Goal: Information Seeking & Learning: Learn about a topic

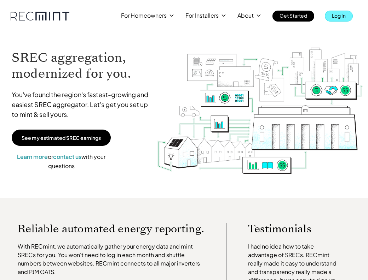
click at [348, 15] on link "Log In" at bounding box center [338, 16] width 28 height 11
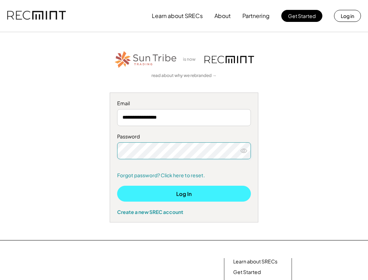
click at [189, 197] on button "Log In" at bounding box center [184, 194] width 134 height 16
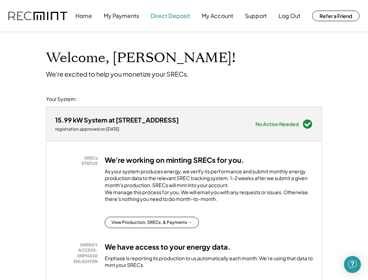
click at [181, 14] on button "Direct Deposit" at bounding box center [170, 16] width 39 height 14
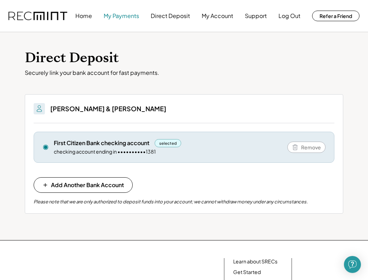
click at [126, 16] on button "My Payments" at bounding box center [121, 16] width 35 height 14
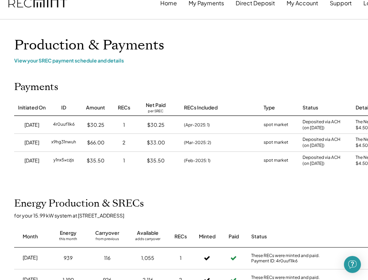
scroll to position [12, 0]
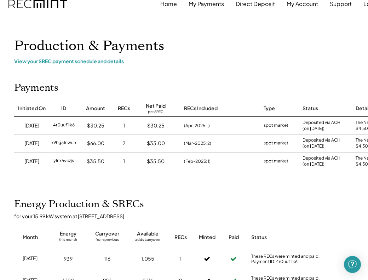
click at [222, 80] on div "Home My Payments Direct Deposit My Account Support Log Out Refer a Friend Produ…" at bounding box center [226, 273] width 452 height 571
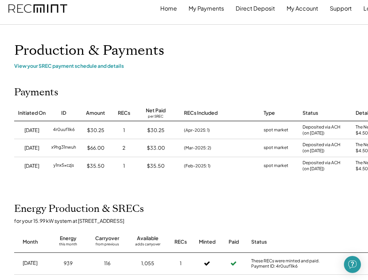
scroll to position [-1, 0]
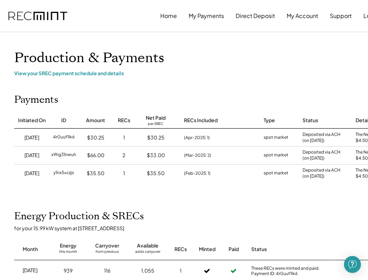
click at [305, 53] on h1 "Production & Payments" at bounding box center [226, 58] width 424 height 17
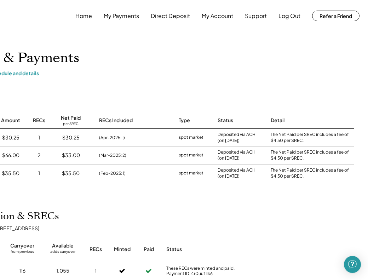
scroll to position [0, 85]
click at [223, 18] on button "My Account" at bounding box center [216, 16] width 31 height 14
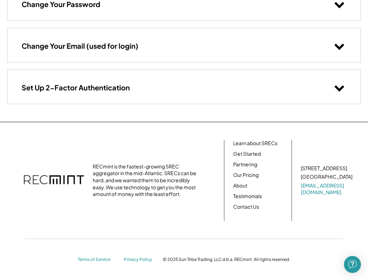
scroll to position [128, 0]
click at [322, 189] on link "[EMAIL_ADDRESS][DOMAIN_NAME]" at bounding box center [326, 190] width 53 height 14
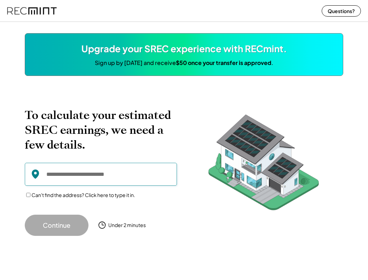
click at [116, 175] on input "input" at bounding box center [101, 174] width 152 height 23
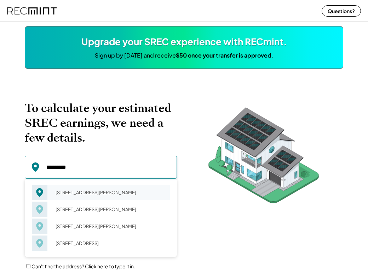
click at [86, 189] on div "[STREET_ADDRESS][PERSON_NAME]" at bounding box center [110, 193] width 119 height 10
type input "**********"
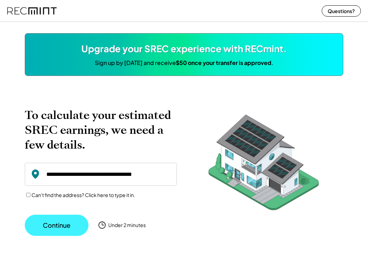
click at [58, 225] on button "Continue" at bounding box center [57, 225] width 64 height 21
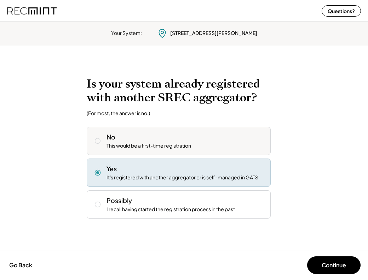
click at [99, 141] on icon at bounding box center [97, 140] width 7 height 7
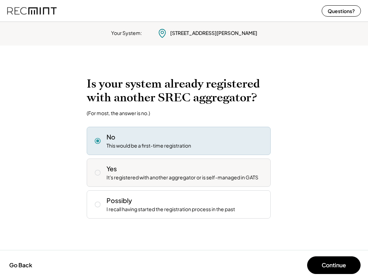
click at [98, 174] on icon at bounding box center [97, 172] width 7 height 7
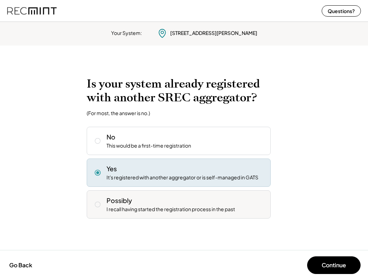
click at [99, 205] on icon at bounding box center [97, 204] width 7 height 7
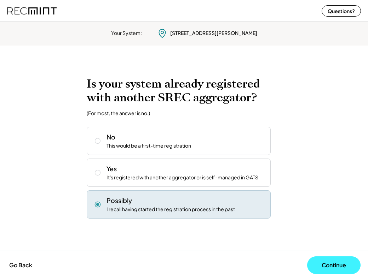
click at [340, 263] on button "Continue" at bounding box center [333, 266] width 53 height 18
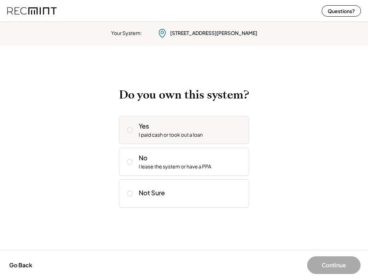
click at [129, 131] on icon at bounding box center [129, 130] width 7 height 7
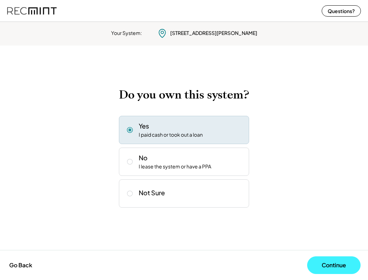
click at [331, 269] on button "Continue" at bounding box center [333, 266] width 53 height 18
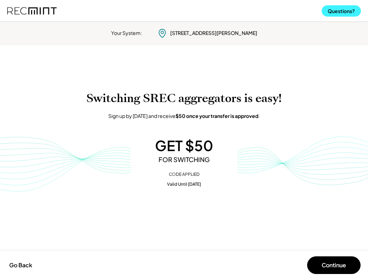
click at [348, 9] on button "Questions?" at bounding box center [340, 10] width 39 height 11
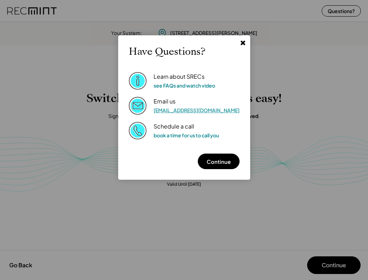
click at [199, 110] on link "help@recmint.com" at bounding box center [196, 110] width 86 height 6
click at [195, 86] on link "see FAQs and watch video" at bounding box center [183, 85] width 61 height 6
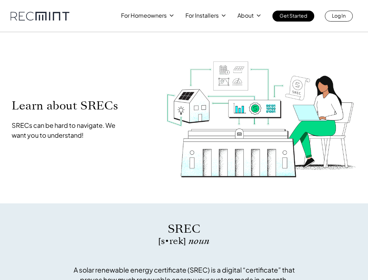
click at [240, 144] on img at bounding box center [261, 120] width 204 height 140
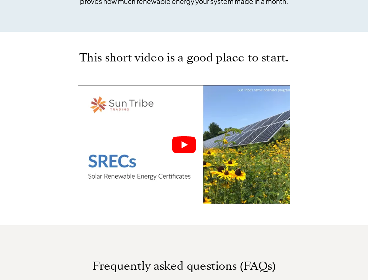
scroll to position [290, 0]
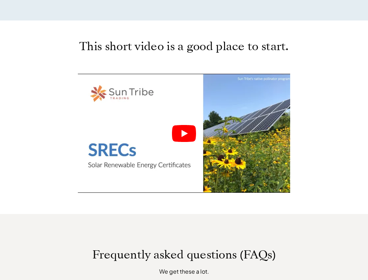
click at [182, 136] on icon "Play" at bounding box center [184, 133] width 6 height 7
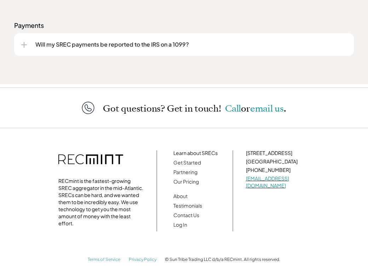
scroll to position [1066, 0]
click at [176, 152] on link "Learn about SRECs" at bounding box center [195, 153] width 44 height 6
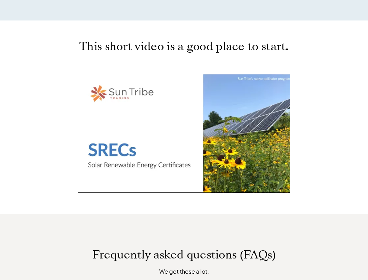
scroll to position [312, 0]
